Goal: Task Accomplishment & Management: Manage account settings

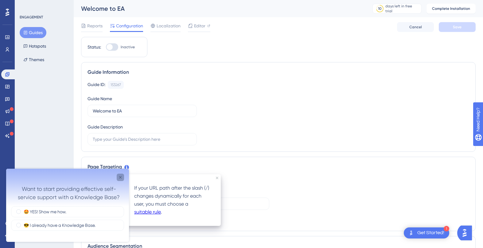
click at [122, 176] on icon "Close survey" at bounding box center [120, 177] width 5 height 5
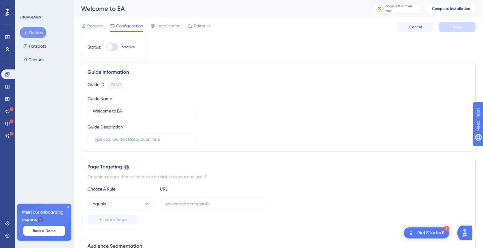
click at [32, 33] on button "Guides" at bounding box center [33, 32] width 27 height 11
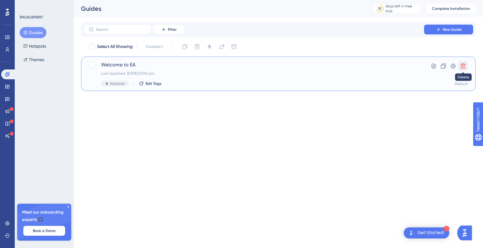
click at [442, 64] on icon at bounding box center [462, 66] width 5 height 5
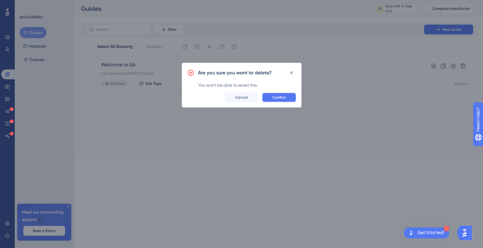
click at [279, 97] on span "Confirm" at bounding box center [279, 97] width 14 height 5
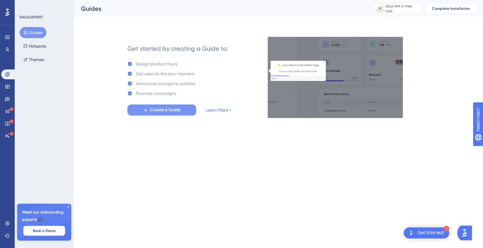
click at [169, 112] on span "Create a Guide" at bounding box center [165, 109] width 30 height 7
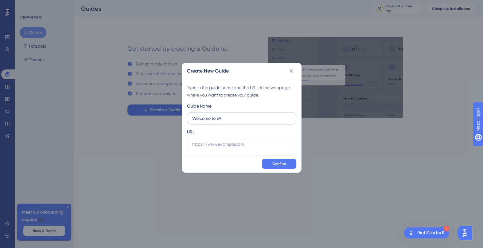
type input "Welcome to EA"
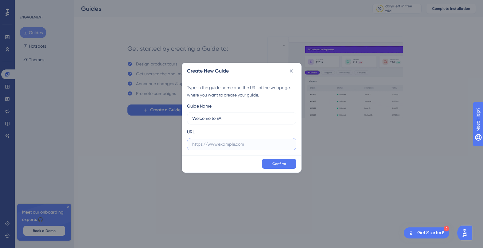
paste input "https://app.eaglobal.ai/dashboard"
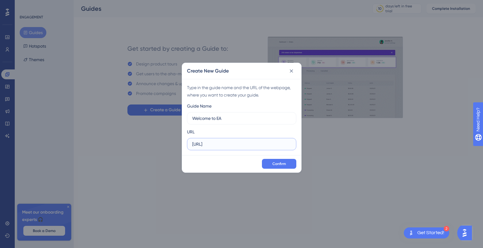
type input "https://app.eaglobal.ai/dashboard"
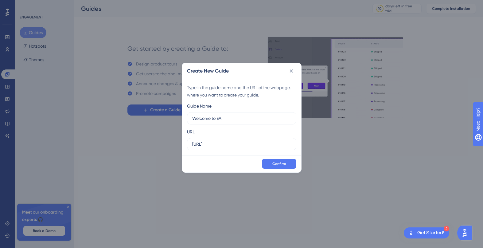
click at [278, 157] on div "Confirm" at bounding box center [241, 163] width 119 height 17
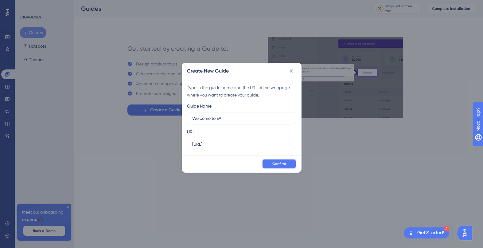
click at [278, 162] on span "Confirm" at bounding box center [279, 163] width 14 height 5
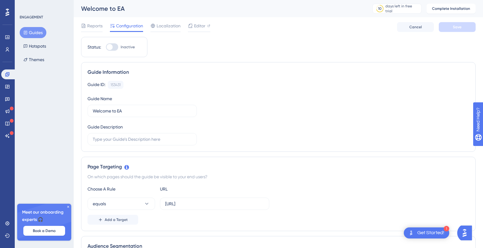
click at [37, 30] on button "Guides" at bounding box center [33, 32] width 27 height 11
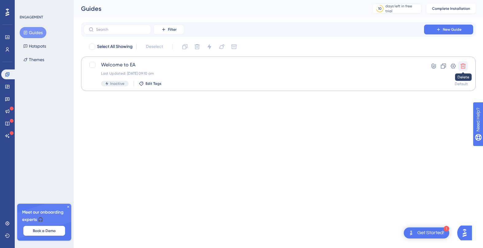
click at [442, 67] on icon at bounding box center [462, 66] width 5 height 5
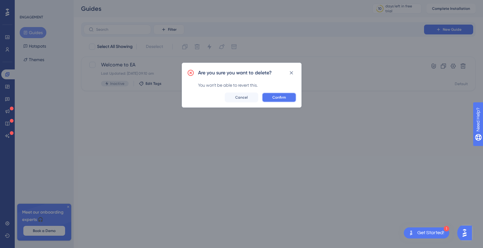
click at [284, 95] on span "Confirm" at bounding box center [279, 97] width 14 height 5
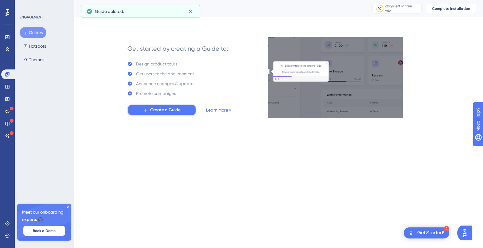
click at [149, 106] on button "Create a Guide" at bounding box center [161, 109] width 69 height 11
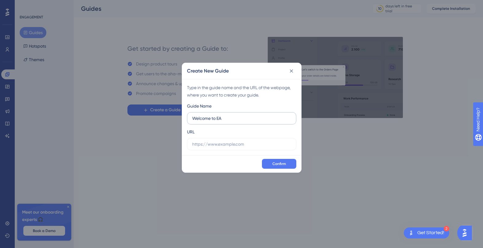
type input "Welcome to EA"
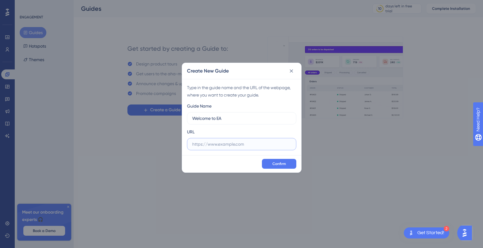
paste input "https://app.eaglobal.ai/dashboard"
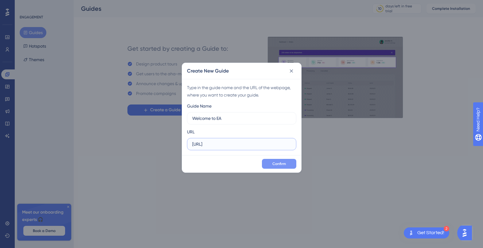
type input "https://app.eaglobal.ai/dashboard"
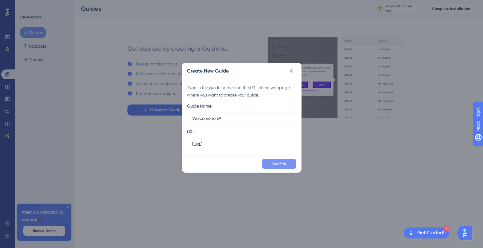
click at [287, 164] on button "Confirm" at bounding box center [279, 164] width 34 height 10
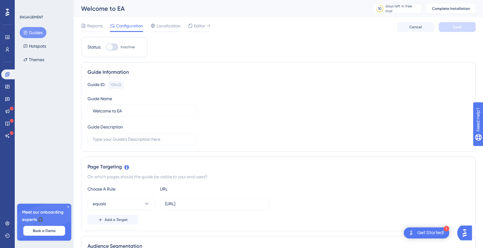
click at [32, 33] on button "Guides" at bounding box center [33, 32] width 27 height 11
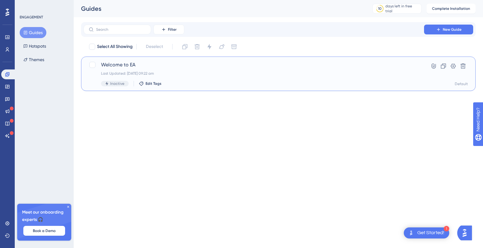
click at [107, 64] on span "Welcome to EA" at bounding box center [253, 64] width 305 height 7
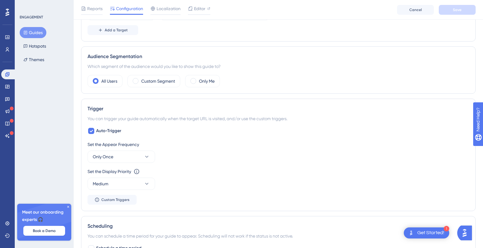
scroll to position [220, 0]
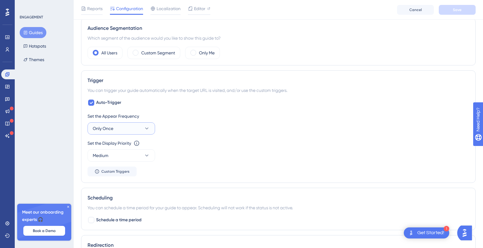
click at [146, 125] on icon at bounding box center [147, 128] width 6 height 6
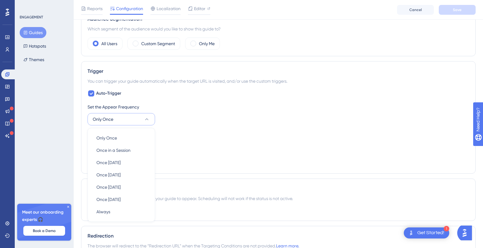
click at [172, 109] on div "Set the Appear Frequency" at bounding box center [278, 106] width 382 height 7
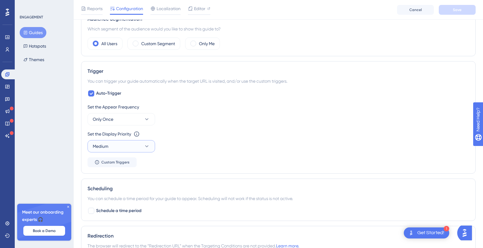
click at [146, 142] on button "Medium" at bounding box center [121, 146] width 68 height 12
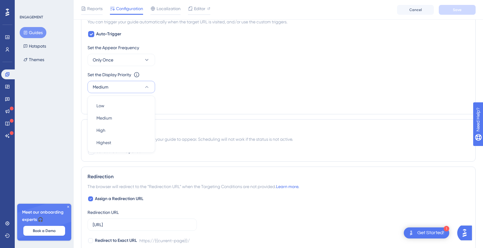
click at [181, 103] on div "Set the Appear Frequency Only Once Set the Display Priority This option will se…" at bounding box center [278, 76] width 382 height 64
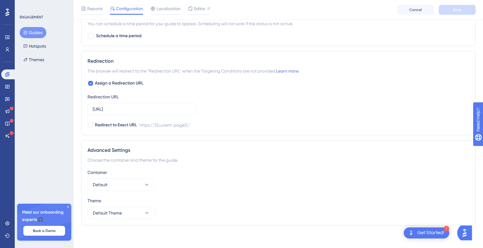
scroll to position [406, 0]
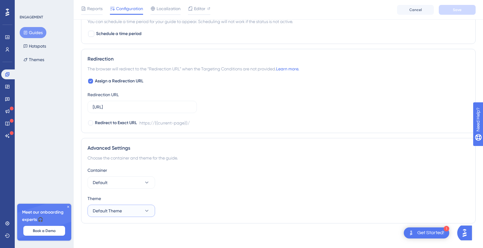
click at [133, 213] on button "Default Theme" at bounding box center [121, 210] width 68 height 12
click at [133, 210] on button "Default Theme" at bounding box center [121, 210] width 68 height 12
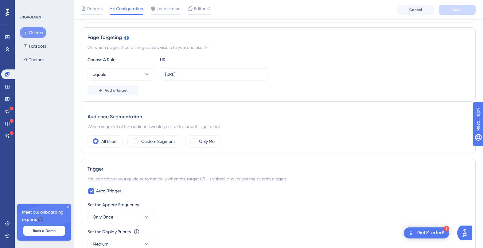
scroll to position [95, 0]
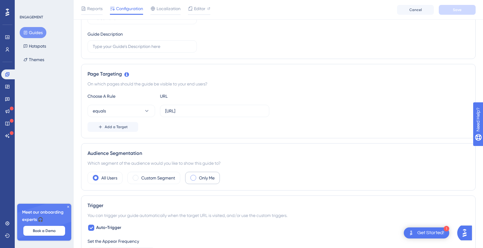
click at [200, 180] on label "Only Me" at bounding box center [207, 177] width 16 height 7
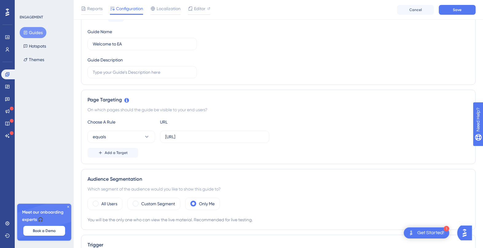
scroll to position [0, 0]
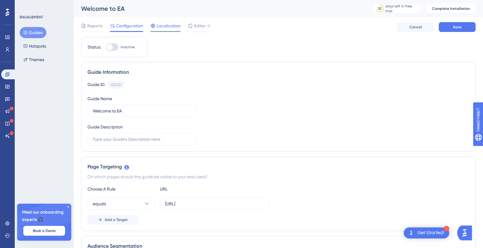
click at [167, 27] on span "Localization" at bounding box center [169, 25] width 24 height 7
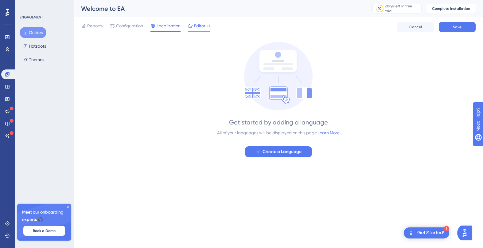
click at [198, 28] on span "Editor" at bounding box center [199, 25] width 11 height 7
click at [25, 35] on button "Guides" at bounding box center [33, 32] width 27 height 11
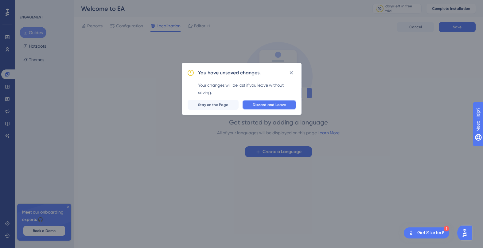
click at [267, 104] on span "Discard and Leave" at bounding box center [269, 104] width 33 height 5
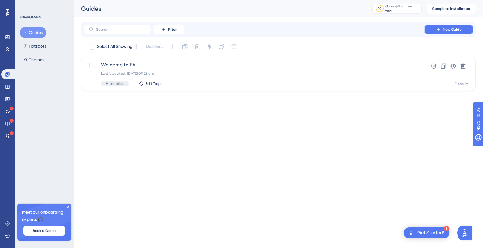
click at [436, 31] on icon at bounding box center [438, 29] width 5 height 5
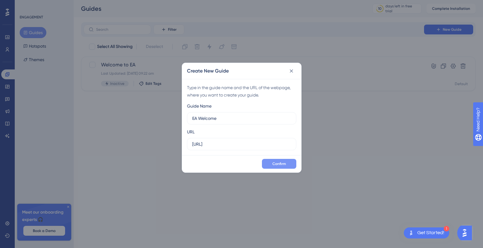
type input "EA Welcome"
click at [279, 159] on button "Confirm" at bounding box center [279, 164] width 34 height 10
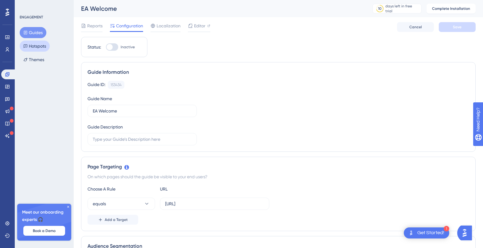
click at [31, 44] on button "Hotspots" at bounding box center [35, 46] width 30 height 11
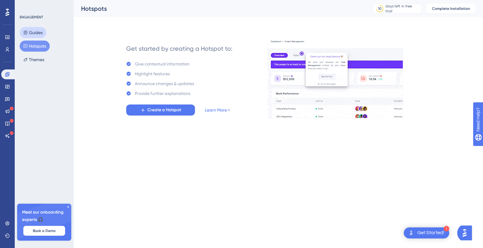
click at [30, 33] on button "Guides" at bounding box center [33, 32] width 27 height 11
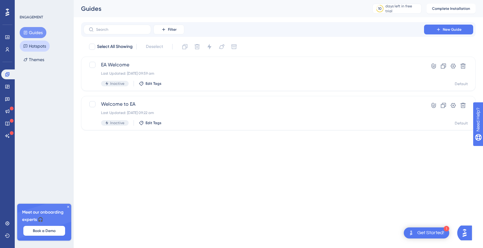
click at [31, 46] on button "Hotspots" at bounding box center [35, 46] width 30 height 11
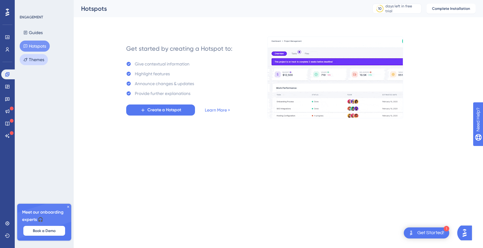
click at [40, 61] on button "Themes" at bounding box center [34, 59] width 28 height 11
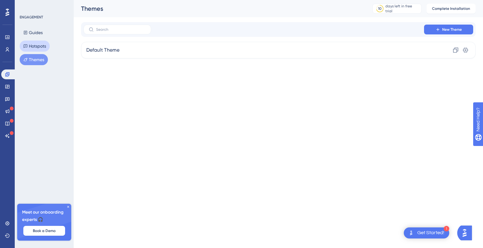
click at [39, 49] on button "Hotspots" at bounding box center [35, 46] width 30 height 11
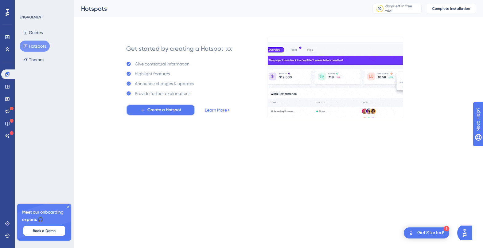
click at [155, 111] on span "Create a Hotspot" at bounding box center [164, 109] width 34 height 7
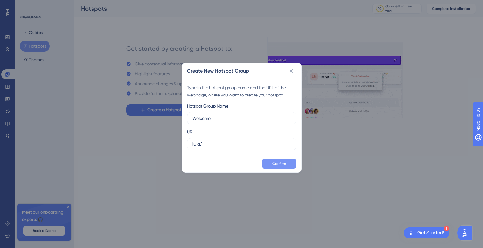
type input "Welcome"
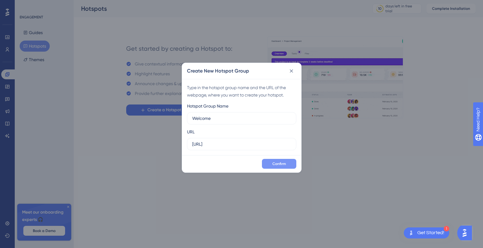
click at [281, 162] on span "Confirm" at bounding box center [279, 163] width 14 height 5
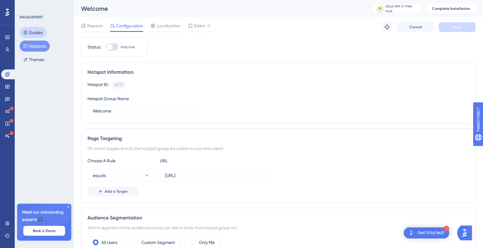
click at [30, 29] on button "Guides" at bounding box center [33, 32] width 27 height 11
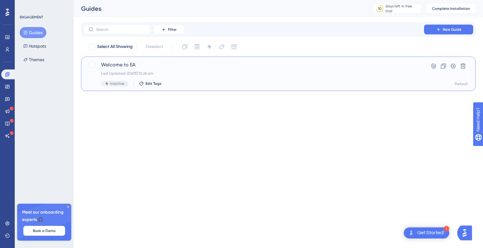
click at [159, 62] on span "Welcome to EA" at bounding box center [253, 64] width 305 height 7
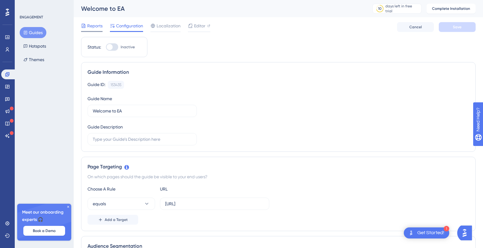
click at [94, 24] on span "Reports" at bounding box center [94, 25] width 15 height 7
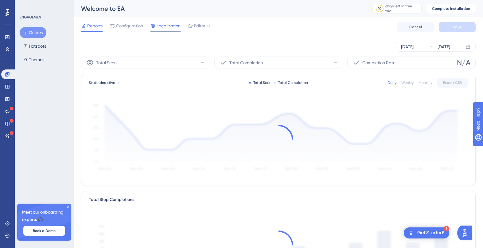
click at [158, 25] on span "Localization" at bounding box center [169, 25] width 24 height 7
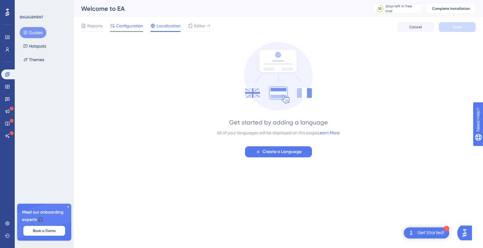
click at [121, 24] on span "Configuration" at bounding box center [129, 25] width 27 height 7
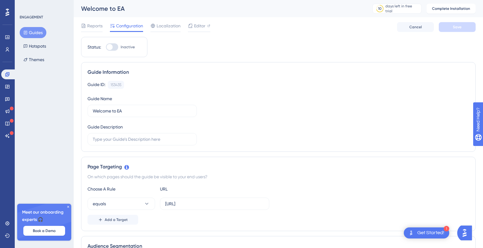
click at [39, 33] on button "Guides" at bounding box center [33, 32] width 27 height 11
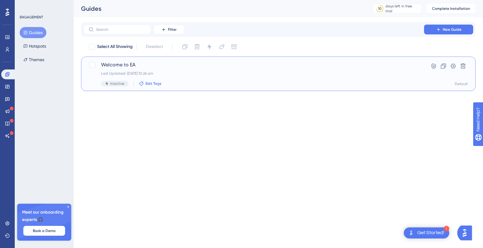
click at [149, 84] on span "Edit Tags" at bounding box center [154, 83] width 16 height 5
click at [127, 64] on span "Welcome to EA" at bounding box center [253, 64] width 305 height 7
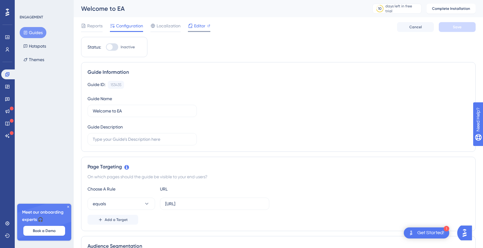
click at [201, 24] on span "Editor" at bounding box center [199, 25] width 11 height 7
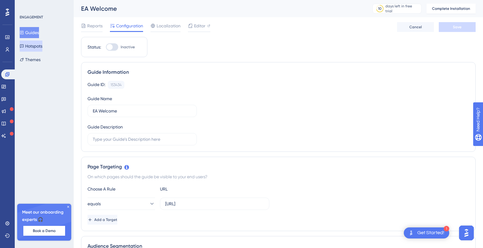
click at [29, 50] on button "Hotspots" at bounding box center [31, 46] width 23 height 11
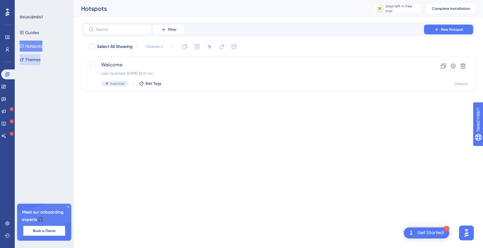
click at [31, 59] on button "Themes" at bounding box center [30, 59] width 21 height 11
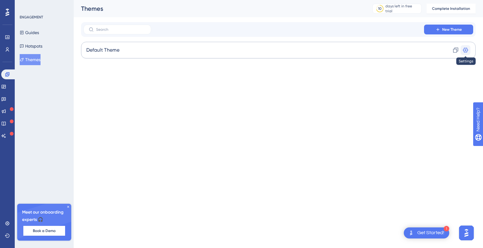
click at [465, 50] on icon at bounding box center [465, 50] width 6 height 6
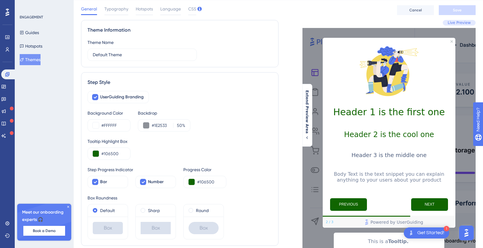
scroll to position [18, 0]
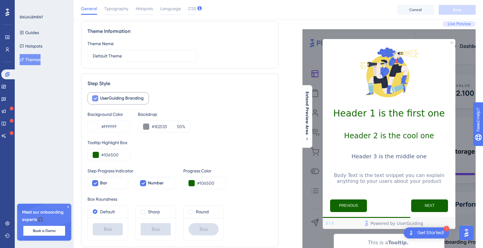
click at [95, 99] on icon at bounding box center [95, 98] width 4 height 5
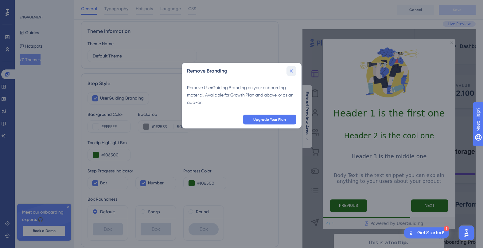
click at [290, 70] on icon at bounding box center [291, 71] width 6 height 6
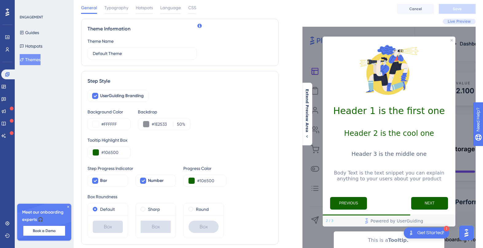
scroll to position [0, 0]
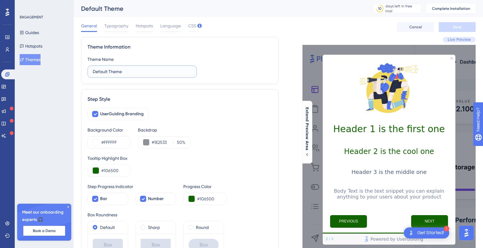
drag, startPoint x: 132, startPoint y: 72, endPoint x: 39, endPoint y: 68, distance: 92.5
type input "EA Theme"
click at [138, 57] on div "Theme Name EA Theme" at bounding box center [141, 67] width 109 height 22
click at [118, 28] on span "Typography" at bounding box center [116, 25] width 24 height 7
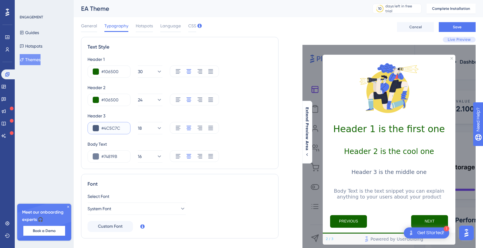
click at [110, 129] on input "#4C5C7C" at bounding box center [113, 127] width 24 height 7
click at [123, 129] on input "#4C5C7C" at bounding box center [113, 127] width 24 height 7
click at [153, 207] on button "System Font" at bounding box center [136, 208] width 98 height 12
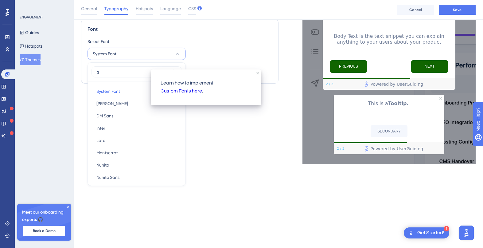
scroll to position [92, 0]
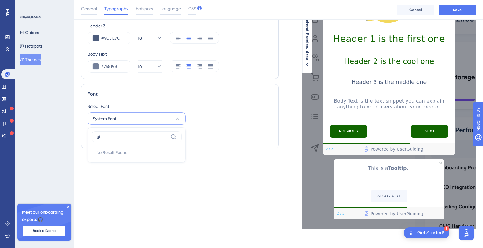
type input "g"
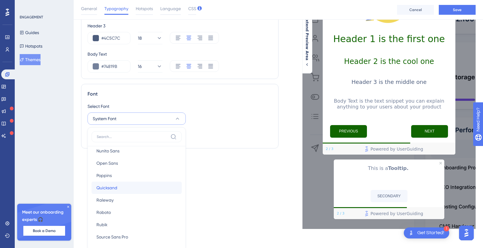
click at [112, 187] on span "Quicksand" at bounding box center [106, 187] width 21 height 7
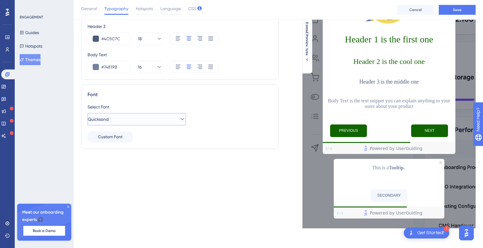
click at [107, 117] on span "Quicksand" at bounding box center [98, 118] width 21 height 7
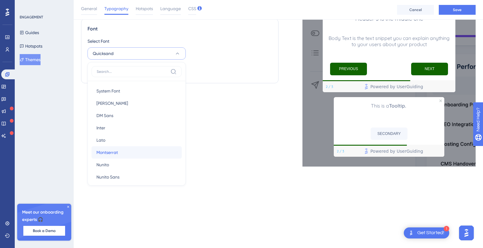
click at [119, 150] on button "Montserrat Montserrat" at bounding box center [136, 152] width 90 height 12
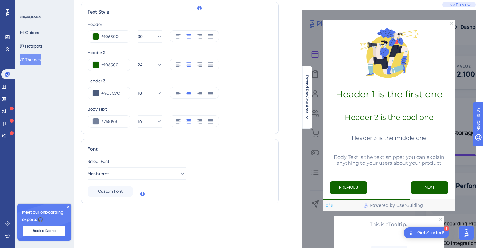
scroll to position [17, 0]
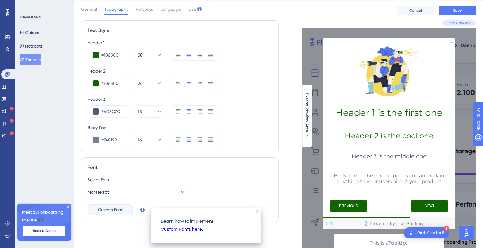
click at [122, 209] on span "Custom Font" at bounding box center [110, 209] width 25 height 7
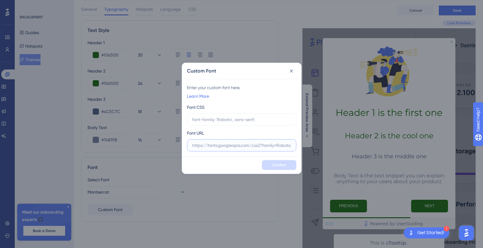
click at [204, 143] on input "text" at bounding box center [241, 145] width 99 height 7
paste input "https://fonts.google.com/specimen/Geist"
type input "https://fonts.google.com/specimen/Geist"
click at [270, 148] on input "https://fonts.google.com/specimen/Geist" at bounding box center [241, 145] width 99 height 7
drag, startPoint x: 284, startPoint y: 143, endPoint x: 177, endPoint y: 133, distance: 108.0
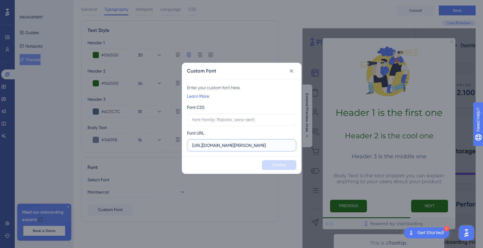
click at [181, 137] on div "Custom Font Enter your custom font here. Learn More Font CSS Font URL https://f…" at bounding box center [241, 124] width 483 height 248
paste input "https://fonts.googleapis.com/css2?family=Geist:wght@100..900&display=swap"
type input "https://fonts.googleapis.com/css2?family=Geist:wght@100..900&display=swap"
click at [241, 159] on div "Confirm" at bounding box center [241, 164] width 119 height 17
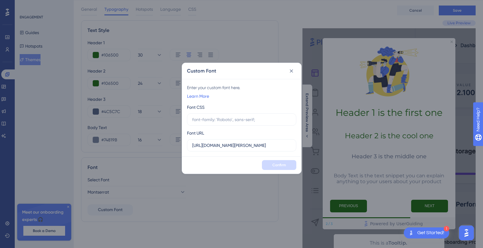
scroll to position [0, 0]
click at [209, 111] on div "Font CSS" at bounding box center [241, 114] width 109 height 22
click at [210, 119] on input "text" at bounding box center [241, 119] width 99 height 7
paste input "font-family: "Geist", sans-serif;"
type input "font-family: "Geist", sans-serif;"
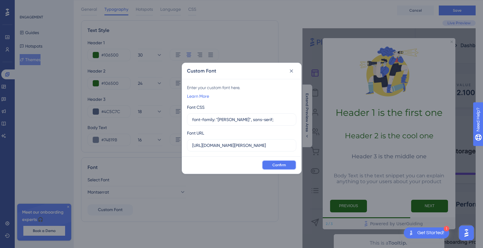
click at [277, 167] on span "Confirm" at bounding box center [279, 164] width 14 height 5
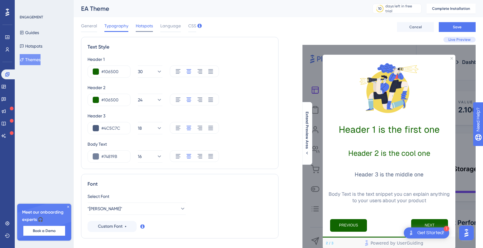
click at [143, 28] on span "Hotspots" at bounding box center [144, 25] width 17 height 7
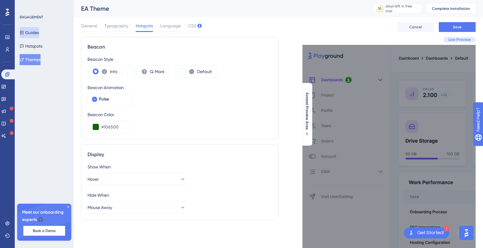
click at [32, 32] on button "Guides" at bounding box center [29, 32] width 19 height 11
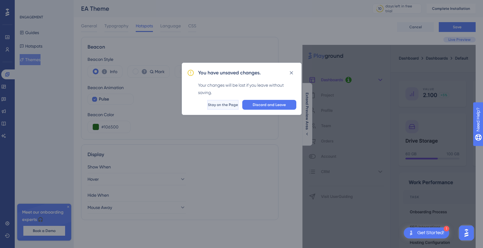
click at [216, 107] on button "Stay on the Page" at bounding box center [222, 105] width 31 height 10
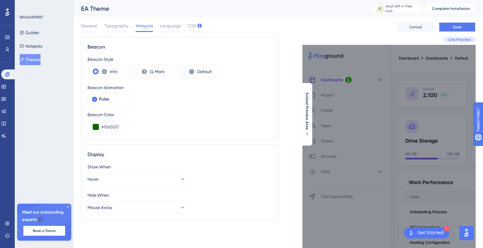
click at [455, 22] on button "Save" at bounding box center [457, 27] width 37 height 10
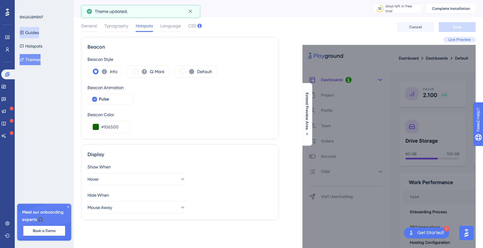
click at [37, 30] on button "Guides" at bounding box center [29, 32] width 19 height 11
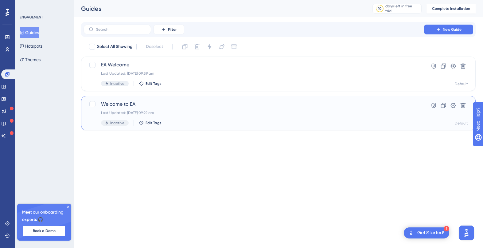
click at [464, 98] on div "Welcome to EA Last Updated: 06 Oct 2025 09:22 am Inactive Edit Tags Hyperlink C…" at bounding box center [278, 113] width 394 height 34
click at [463, 104] on icon at bounding box center [463, 105] width 6 height 6
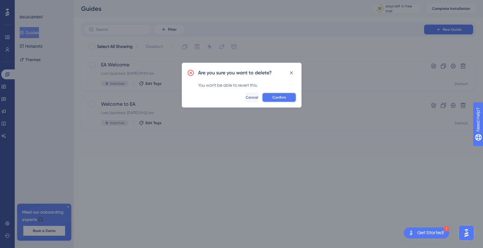
click at [280, 95] on span "Confirm" at bounding box center [279, 97] width 14 height 5
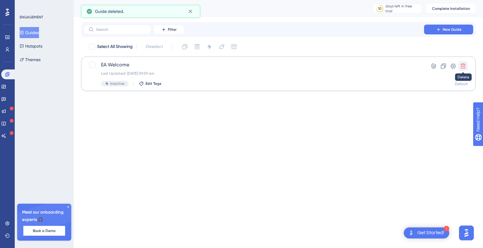
click at [463, 65] on icon at bounding box center [463, 66] width 6 height 6
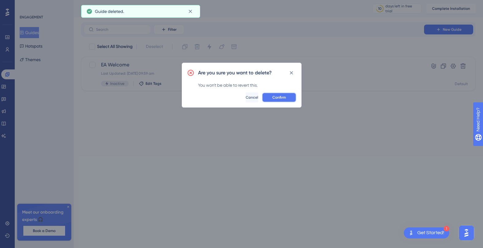
click at [272, 96] on button "Confirm" at bounding box center [279, 97] width 34 height 10
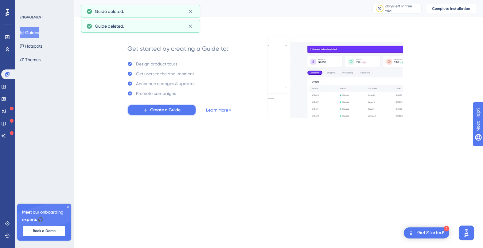
click at [174, 108] on span "Create a Guide" at bounding box center [165, 109] width 30 height 7
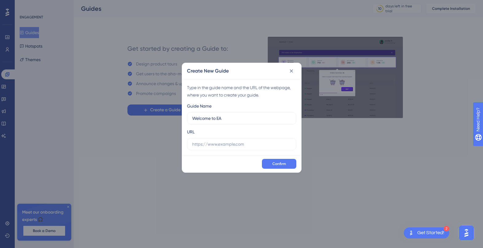
type input "Welcome to EA"
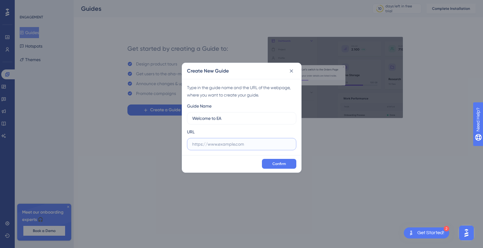
click at [204, 146] on input "text" at bounding box center [241, 144] width 99 height 7
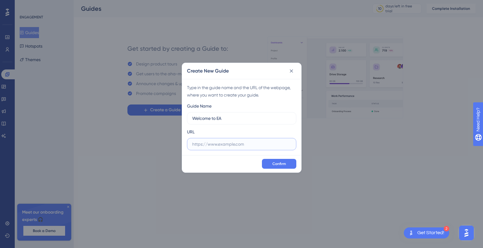
paste input "https://app.eaglobal.ai/"
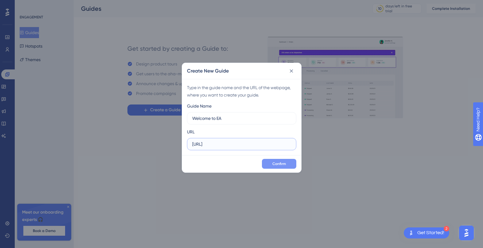
type input "https://app.eaglobal.ai/"
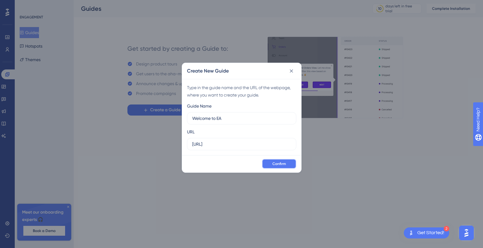
click at [277, 161] on button "Confirm" at bounding box center [279, 164] width 34 height 10
